Goal: Navigation & Orientation: Understand site structure

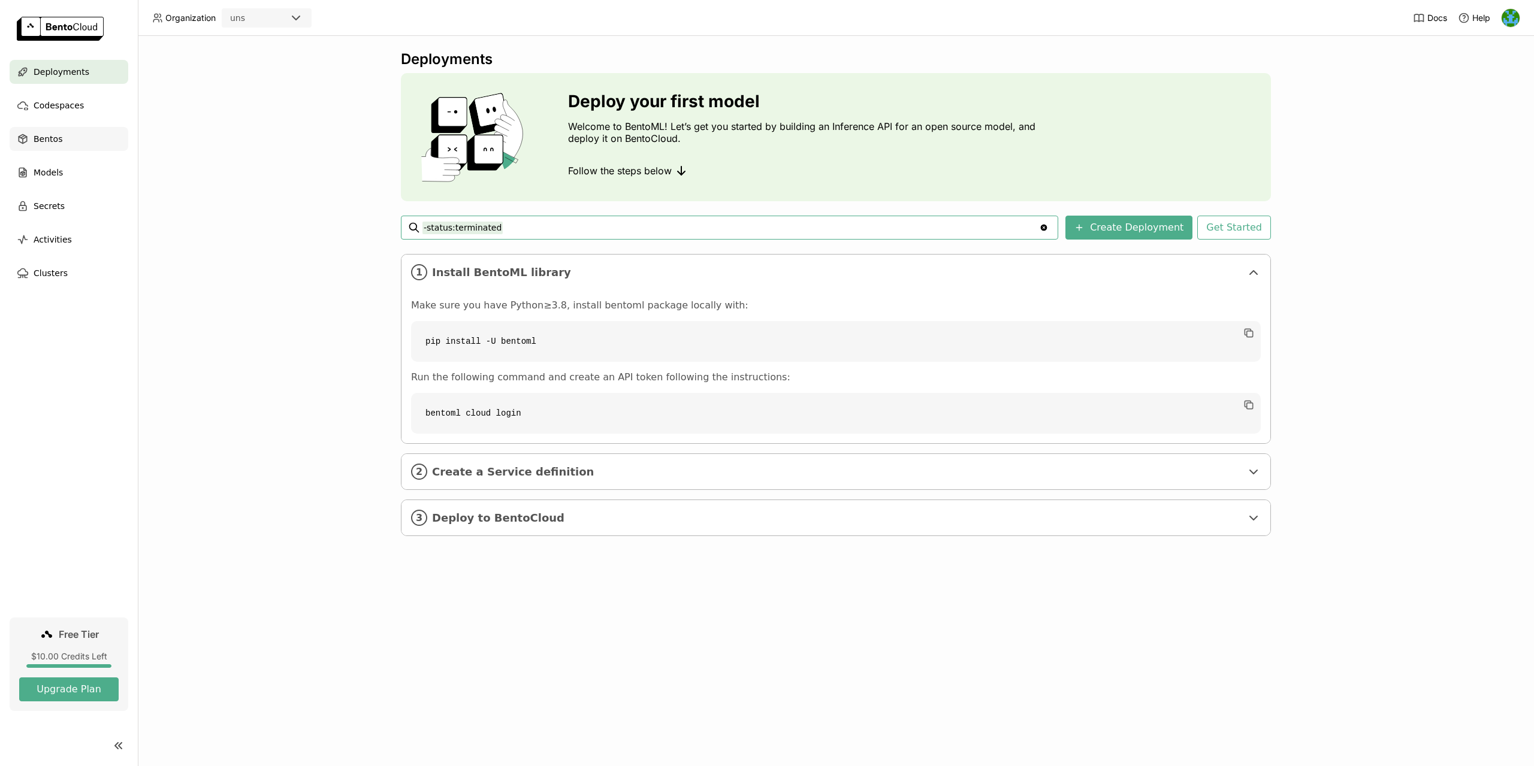
click at [76, 146] on div "Bentos" at bounding box center [69, 139] width 119 height 24
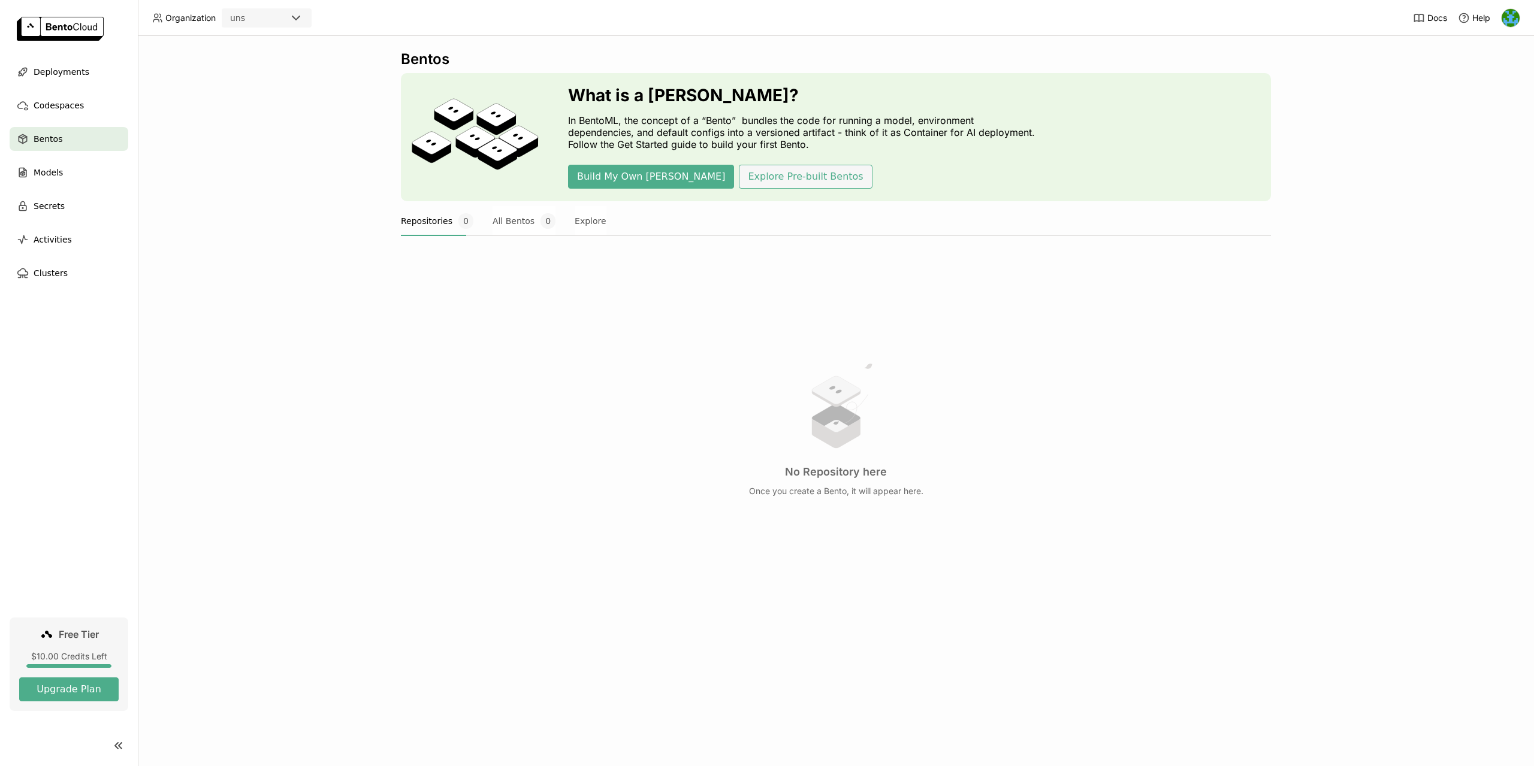
click at [739, 180] on button "Explore Pre-built Bentos" at bounding box center [805, 177] width 133 height 24
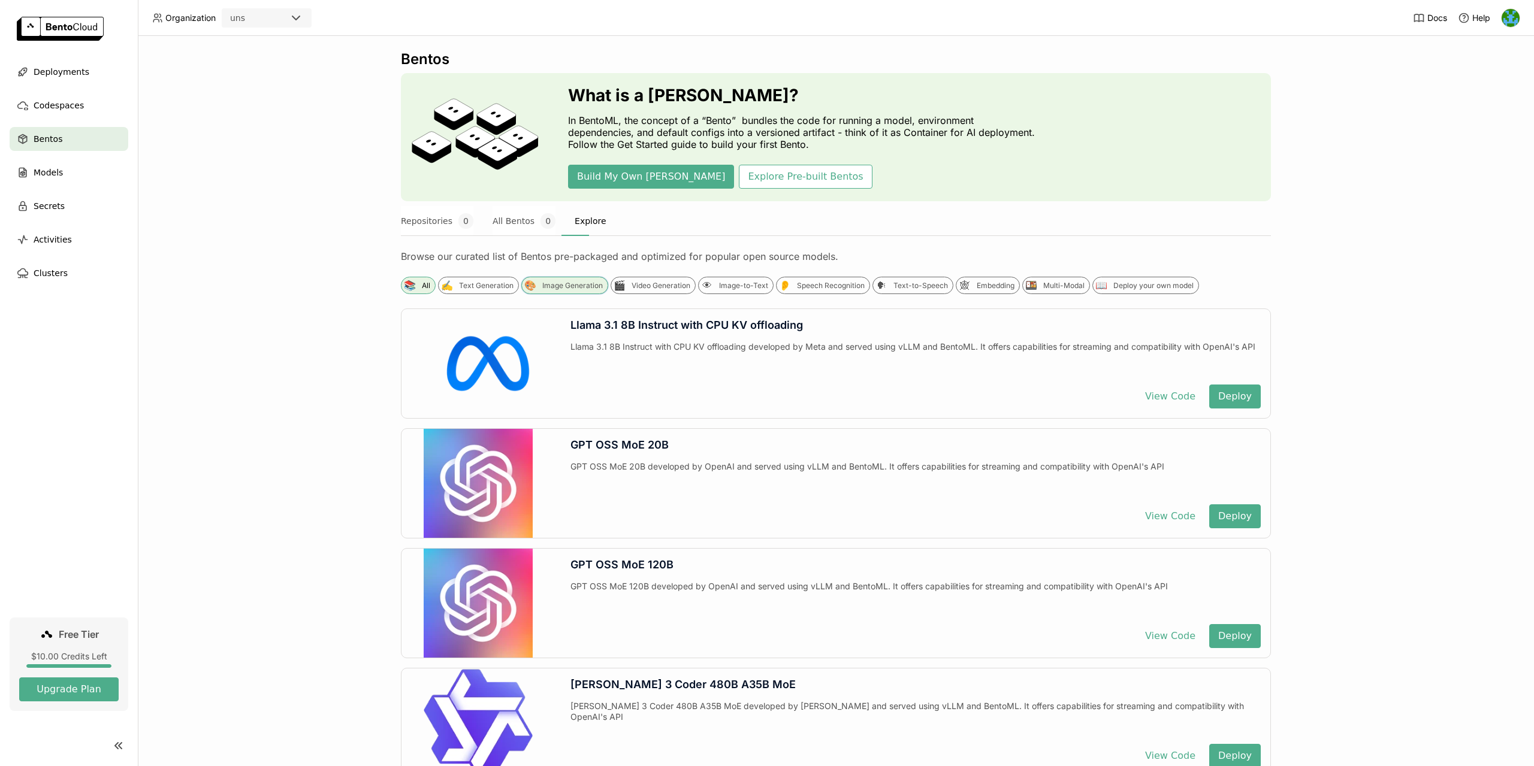
click at [551, 284] on div "Image Generation" at bounding box center [572, 286] width 61 height 10
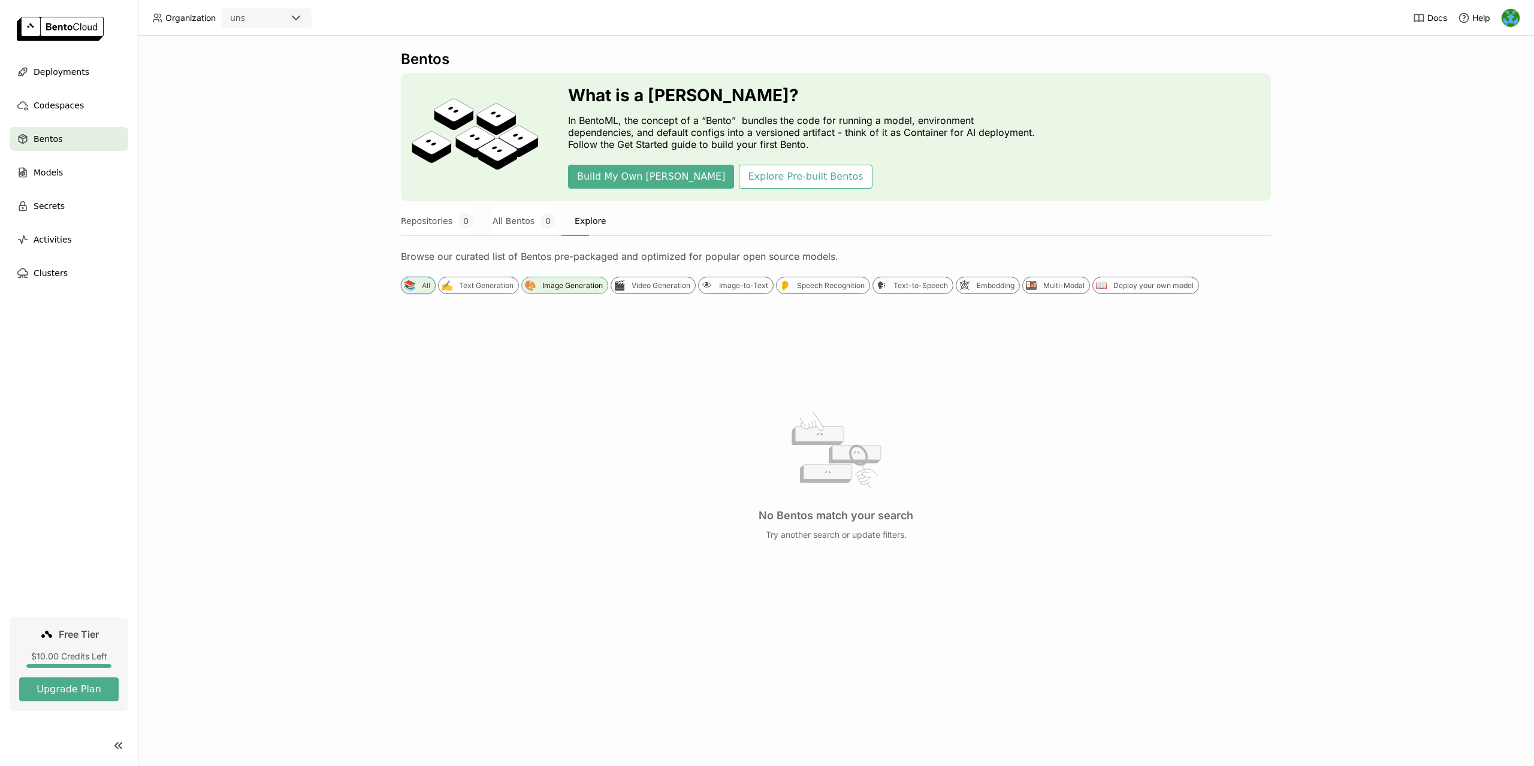
click at [416, 280] on div "📚 All" at bounding box center [418, 285] width 35 height 17
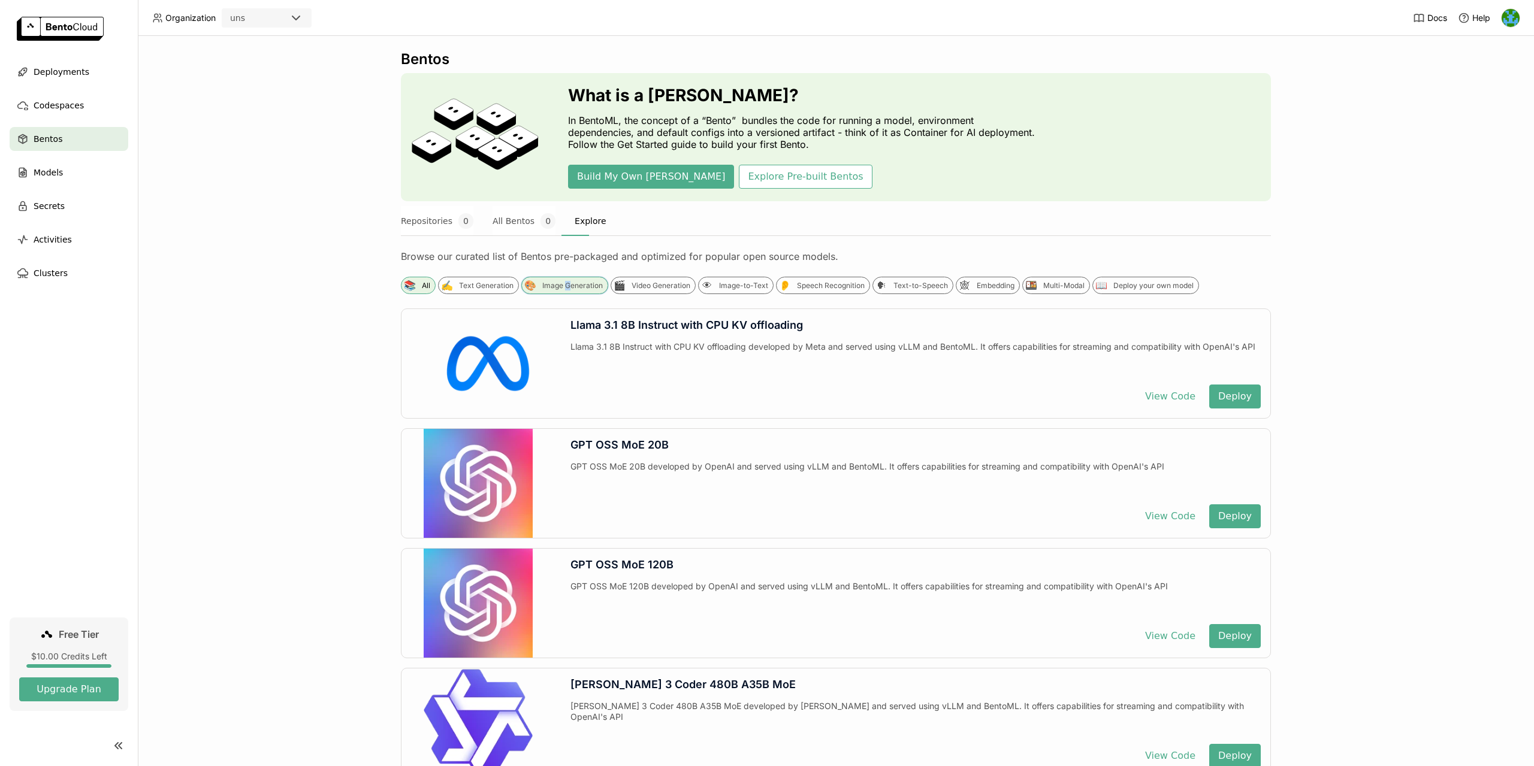
click at [568, 289] on div "Image Generation" at bounding box center [572, 286] width 61 height 10
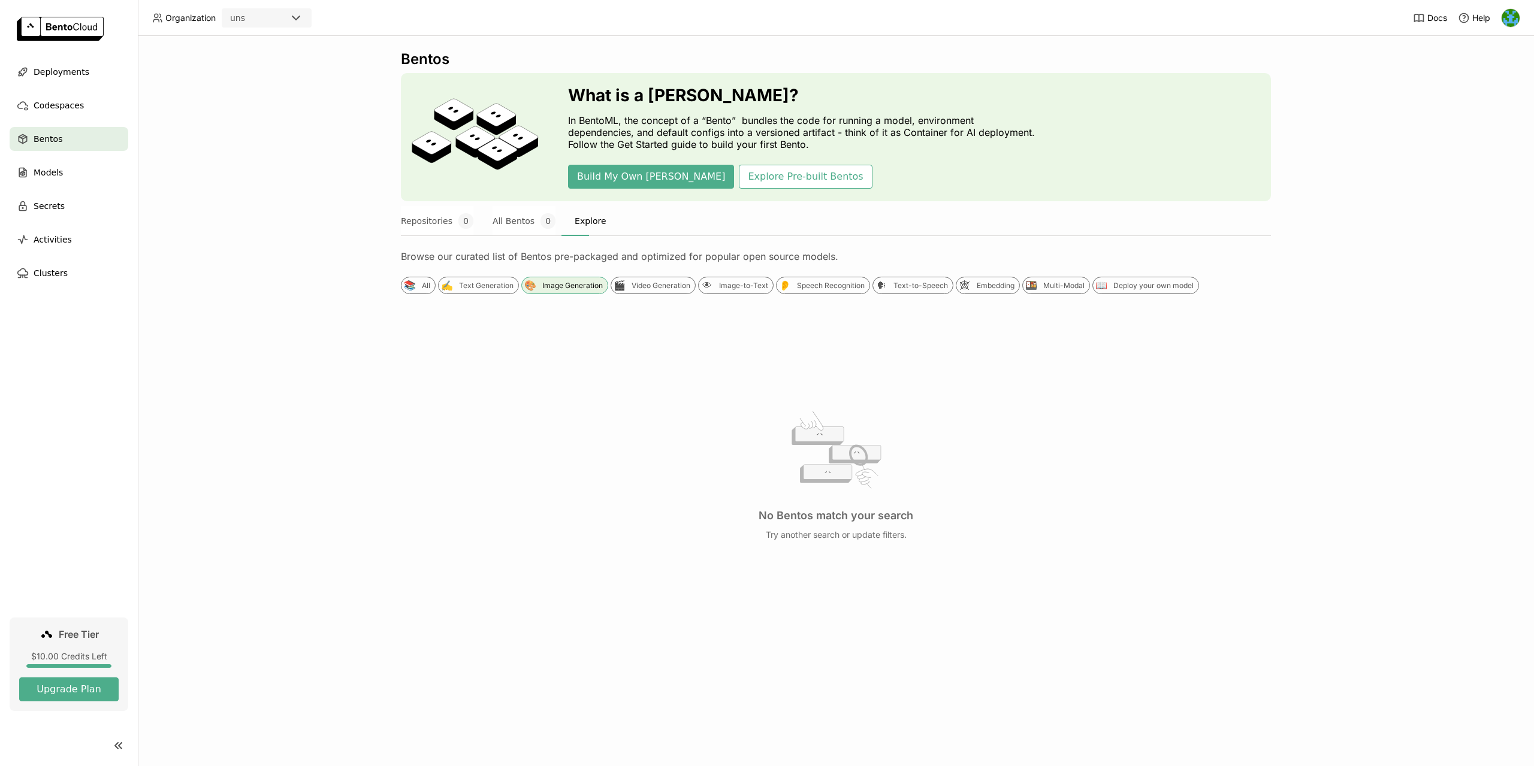
click at [598, 322] on div "No Bentos match your search Try another search or update filters." at bounding box center [836, 472] width 870 height 328
click at [561, 293] on div "🎨 Image Generation" at bounding box center [564, 285] width 87 height 17
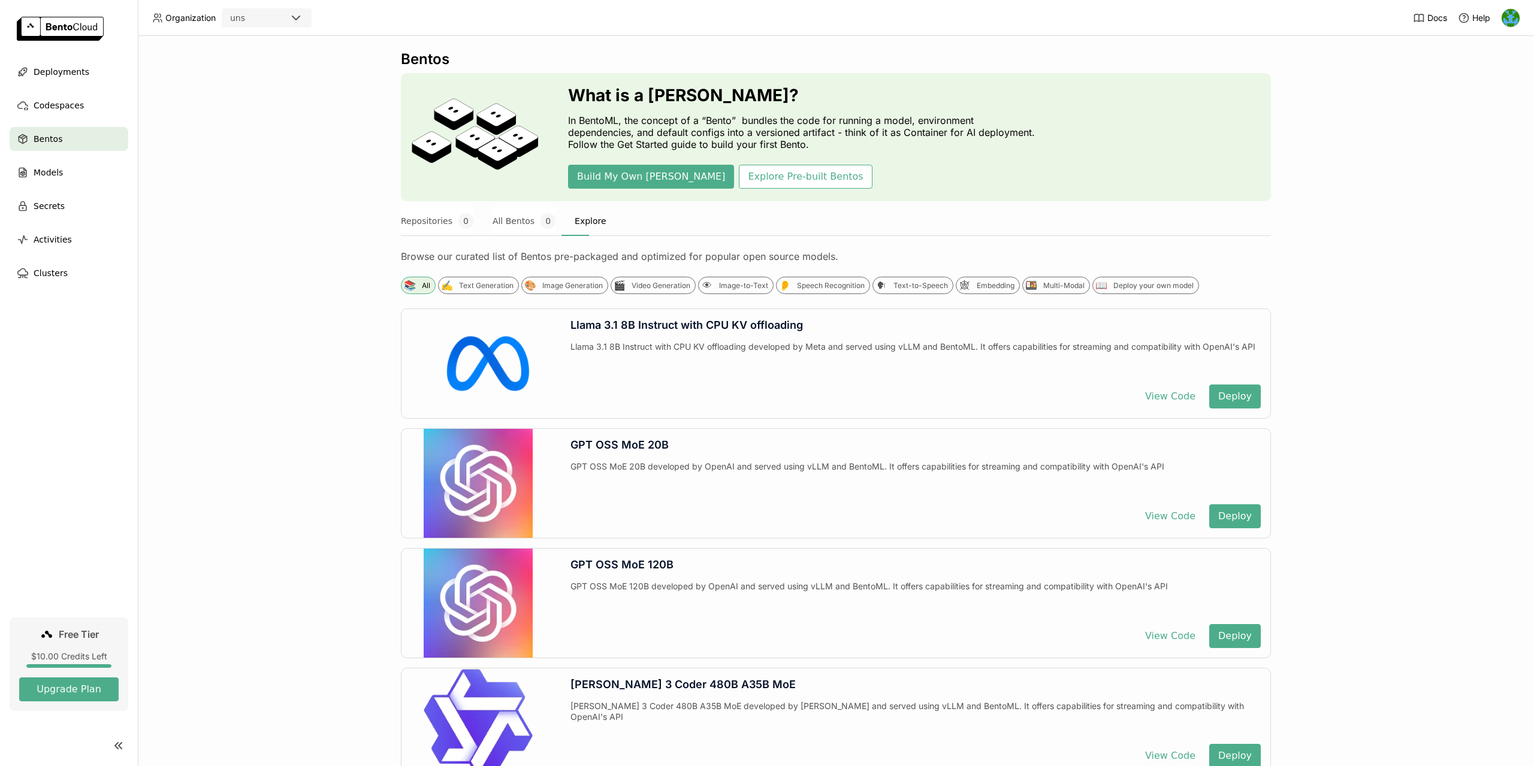
click at [339, 280] on div "Bentos What is a [DEMOGRAPHIC_DATA]? In BentoML, the concept of a “Bento” bundl…" at bounding box center [836, 401] width 1396 height 730
click at [68, 273] on div "Clusters" at bounding box center [69, 273] width 119 height 24
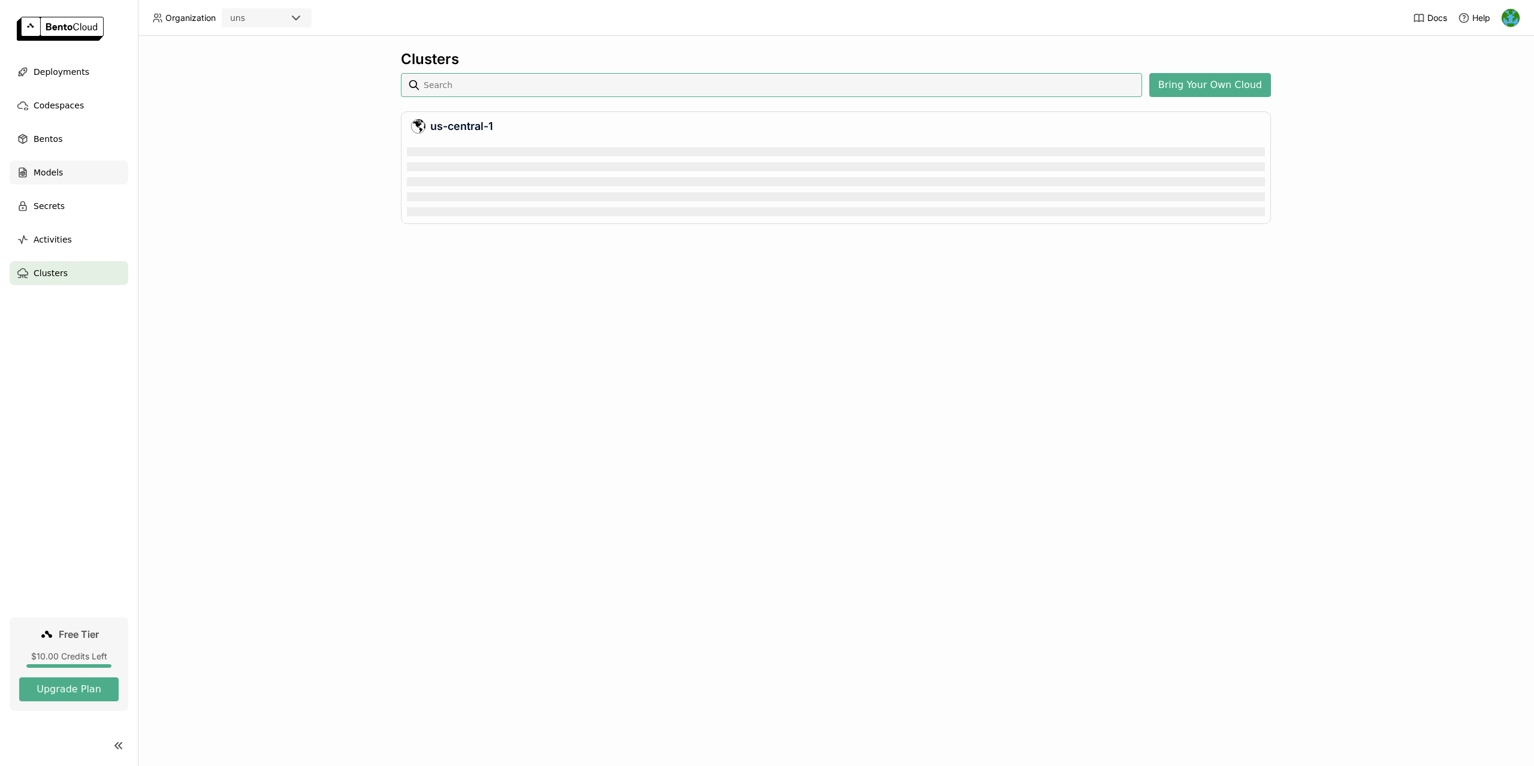
click at [61, 173] on span "Models" at bounding box center [48, 172] width 29 height 14
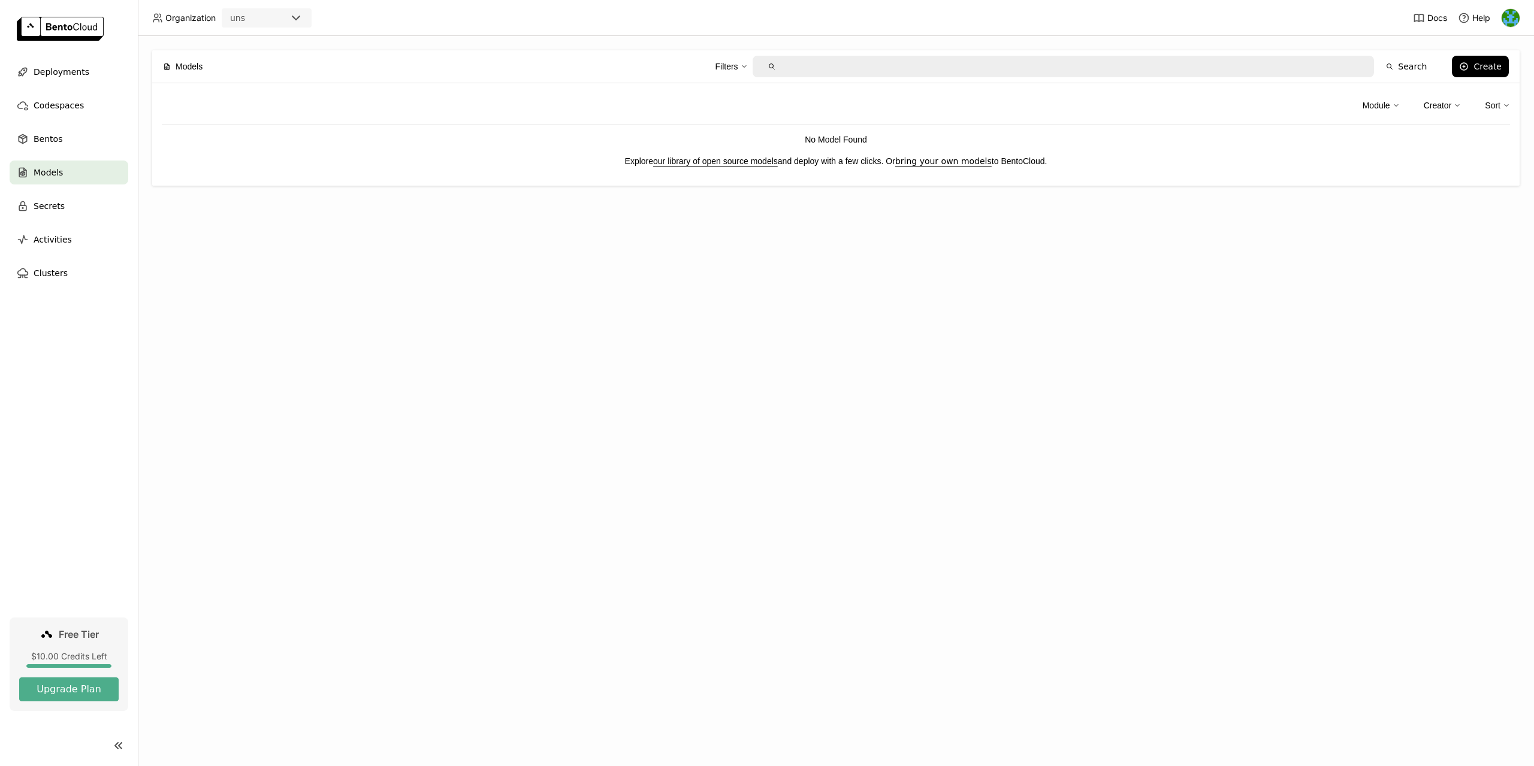
click at [27, 220] on ul "Deployments Codespaces Bentos Models Secrets Activities Clusters" at bounding box center [69, 172] width 138 height 225
click at [55, 205] on span "Secrets" at bounding box center [49, 206] width 31 height 14
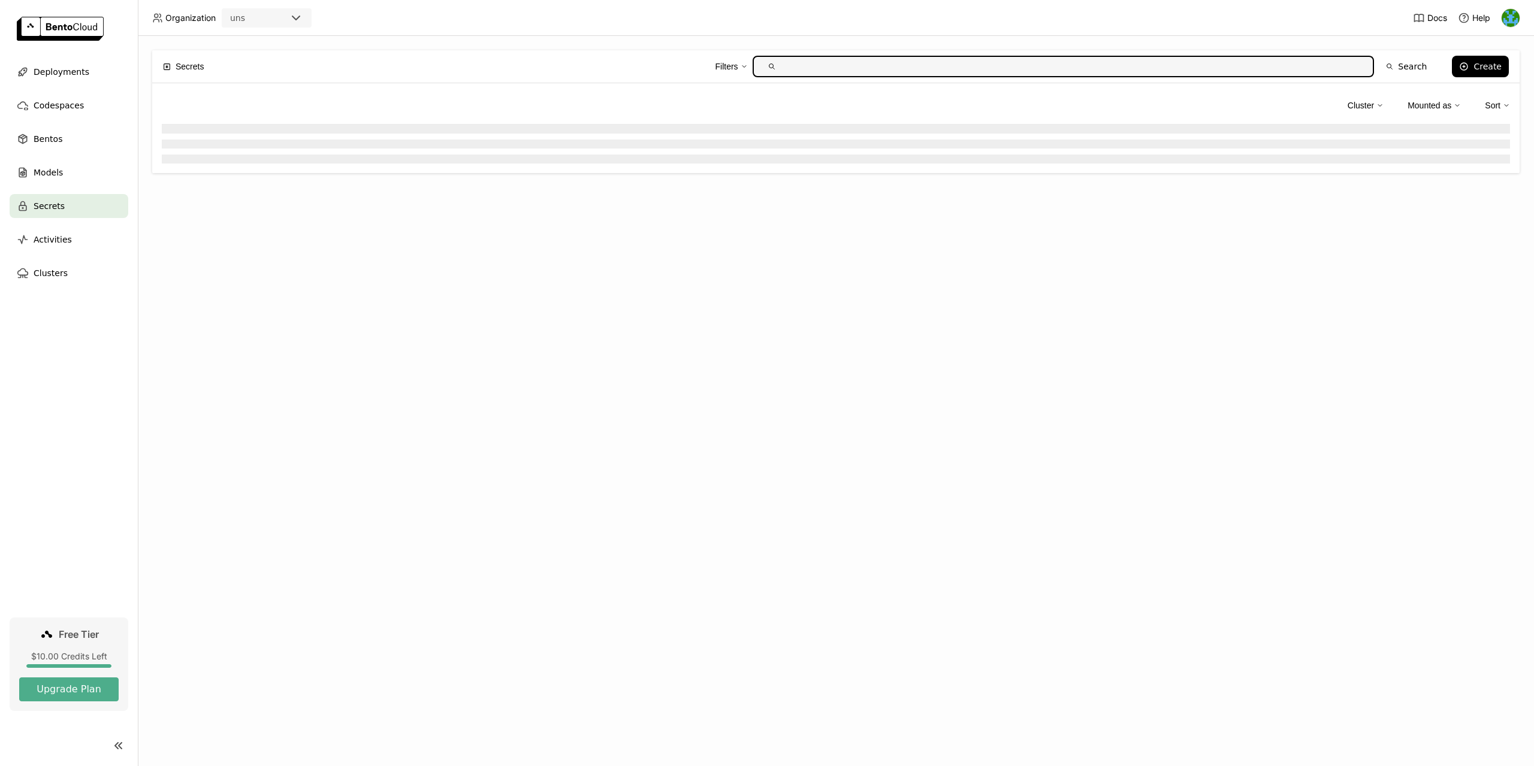
click at [285, 20] on div "uns" at bounding box center [256, 18] width 66 height 17
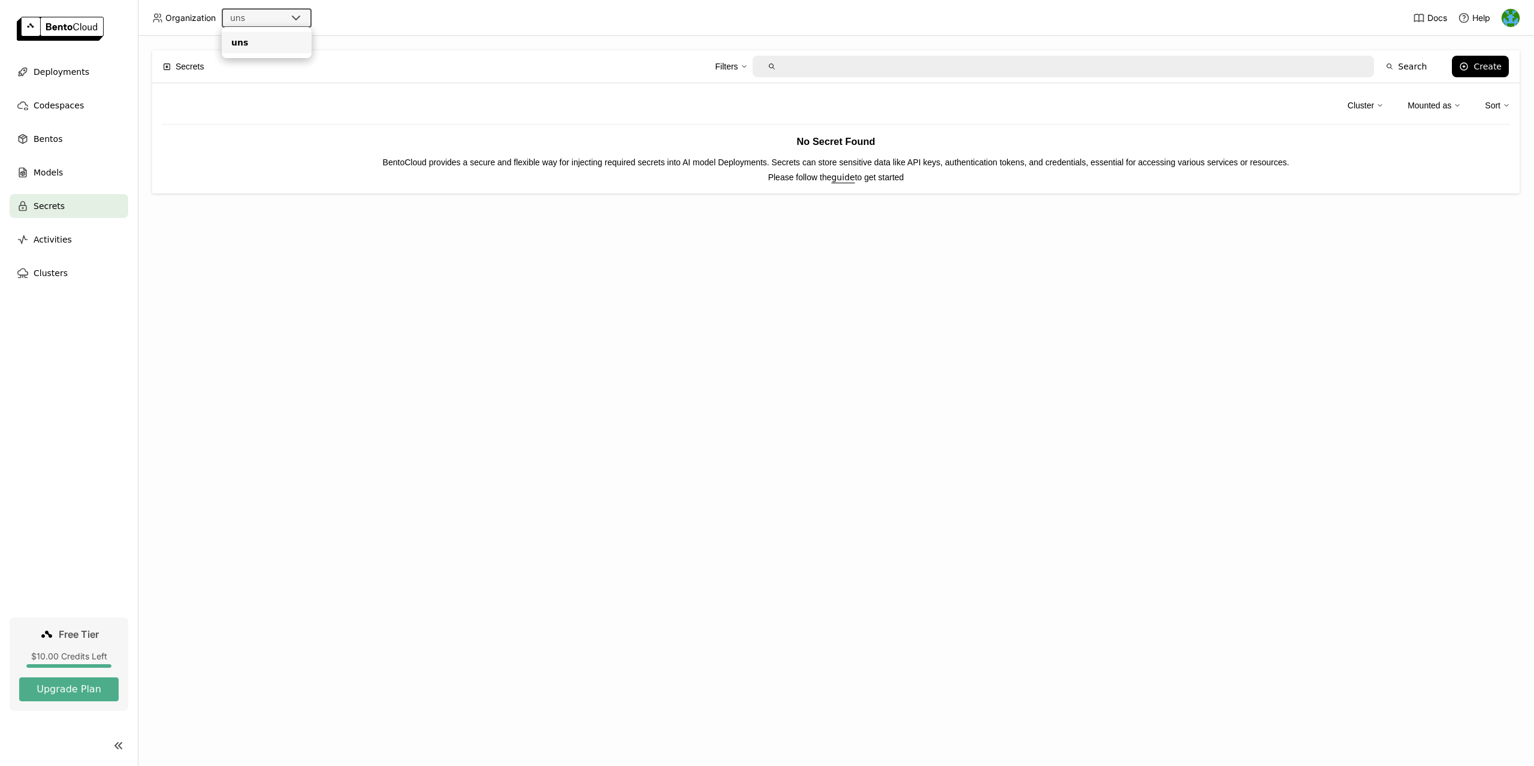
click at [281, 264] on div "Secrets Filters Search Create Cluster Mounted as Sort No Secret Found BentoClou…" at bounding box center [836, 401] width 1396 height 730
click at [65, 72] on span "Deployments" at bounding box center [62, 72] width 56 height 14
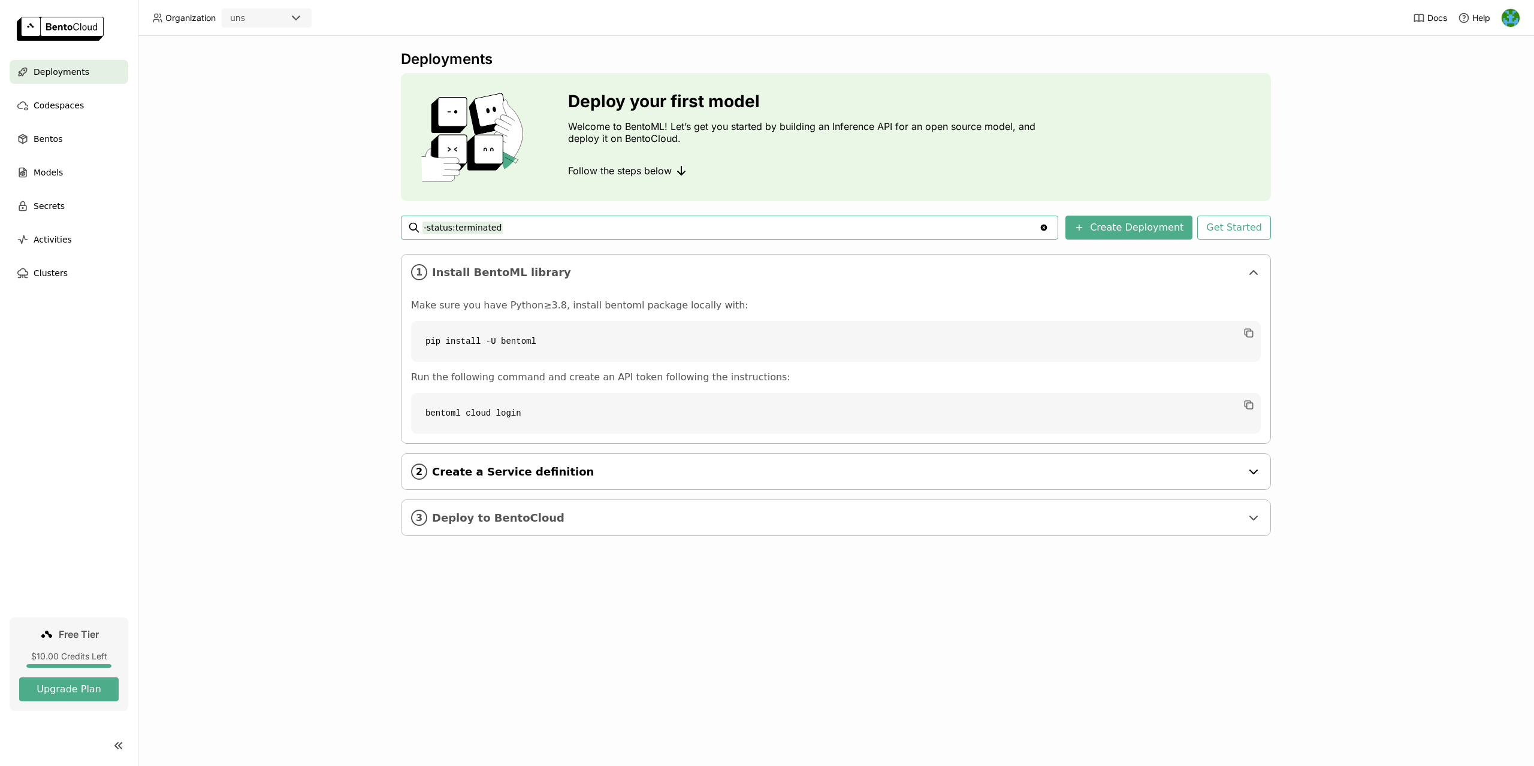
click at [573, 469] on span "Create a Service definition" at bounding box center [836, 471] width 809 height 13
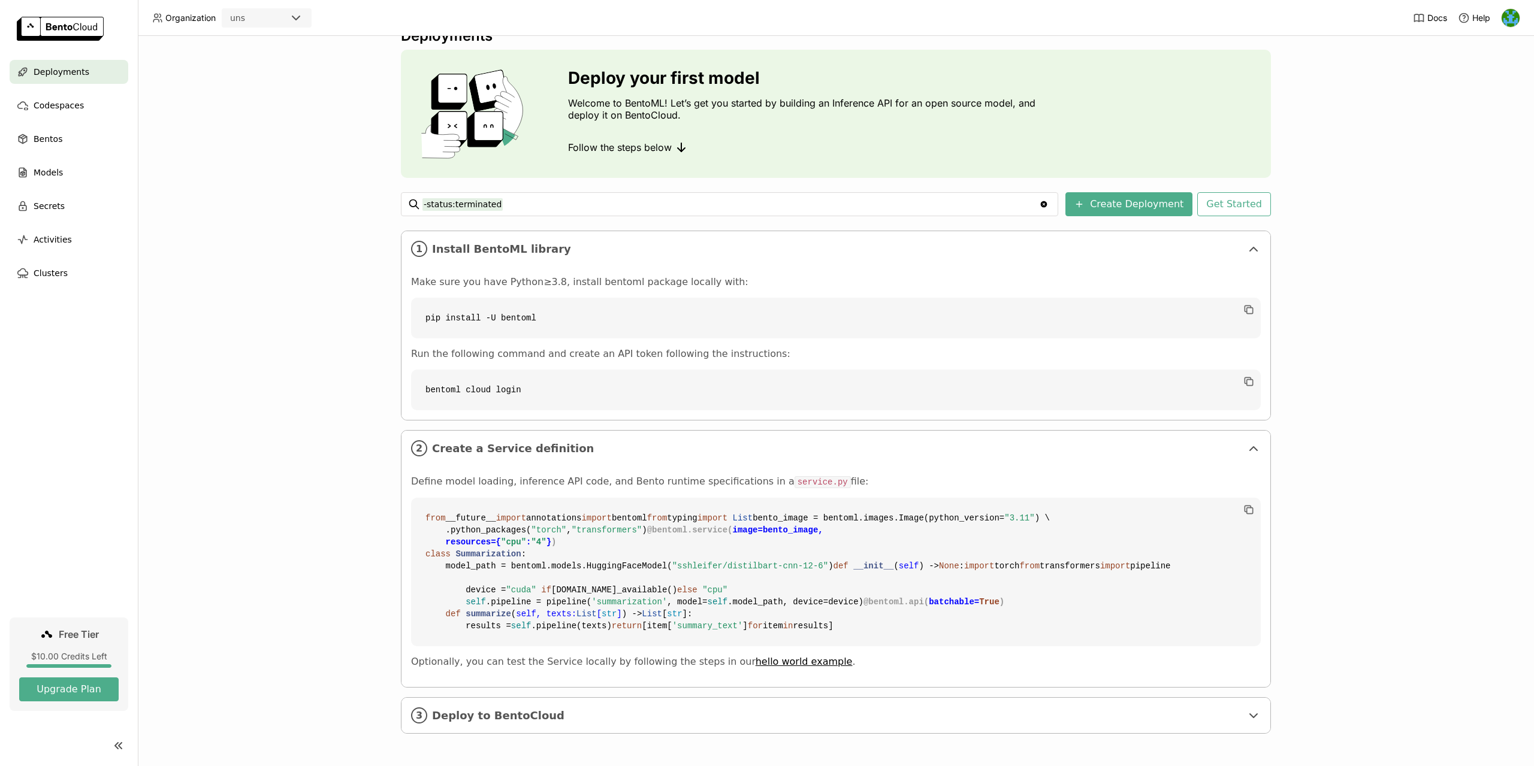
scroll to position [240, 0]
click at [531, 718] on span "Deploy to BentoCloud" at bounding box center [836, 715] width 809 height 13
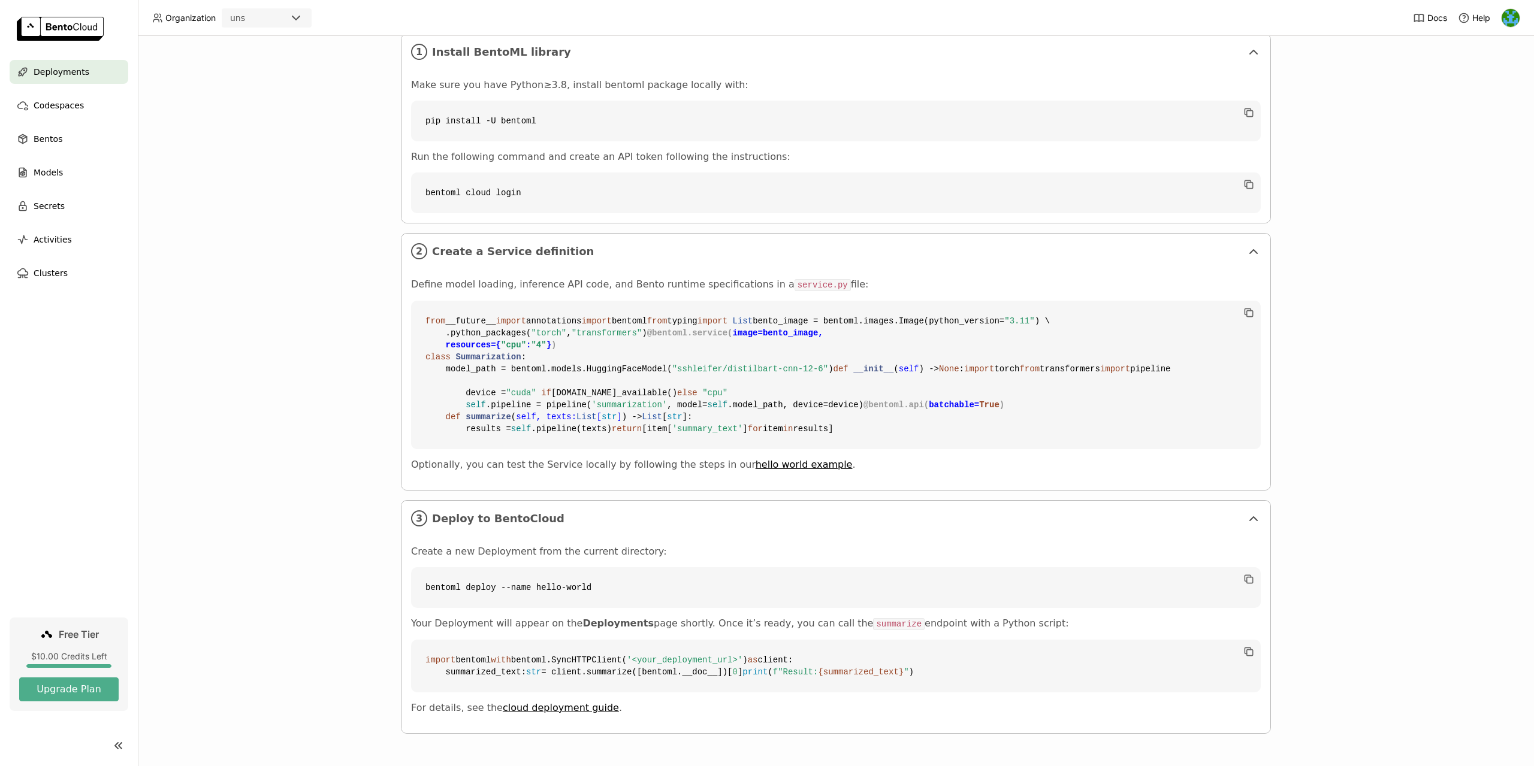
scroll to position [473, 0]
drag, startPoint x: 71, startPoint y: 103, endPoint x: 62, endPoint y: 104, distance: 9.1
click at [70, 103] on span "Codespaces" at bounding box center [59, 105] width 50 height 14
